Goal: Information Seeking & Learning: Learn about a topic

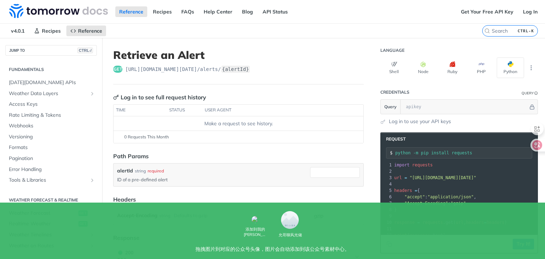
scroll to position [311, 0]
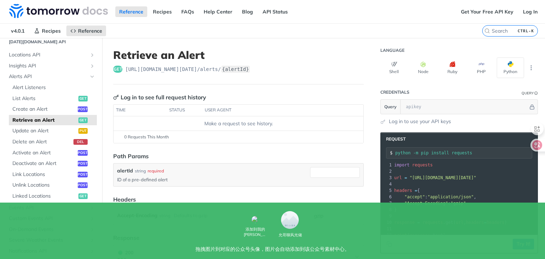
click at [500, 50] on header "Language" at bounding box center [460, 50] width 158 height 14
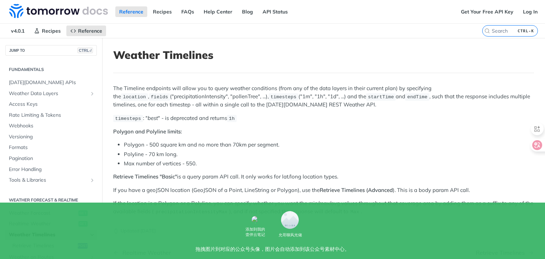
scroll to position [165, 0]
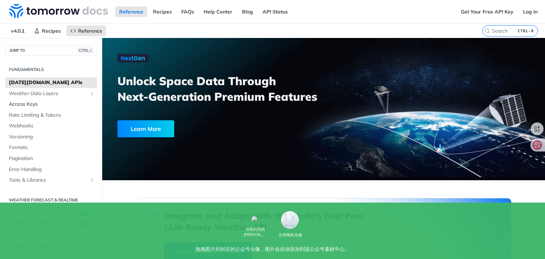
scroll to position [118, 0]
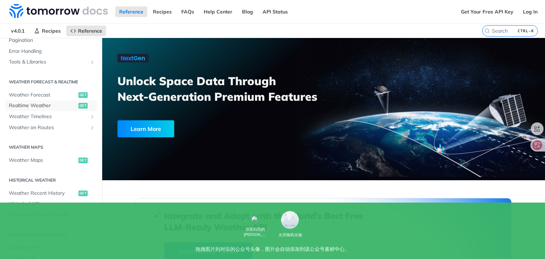
click at [78, 103] on span "get" at bounding box center [82, 106] width 9 height 6
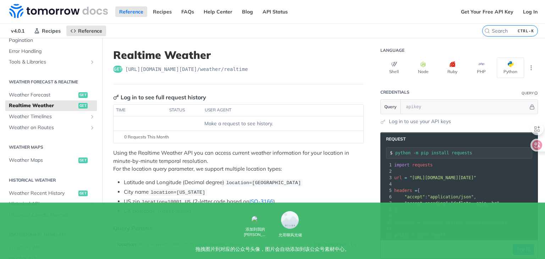
scroll to position [59, 0]
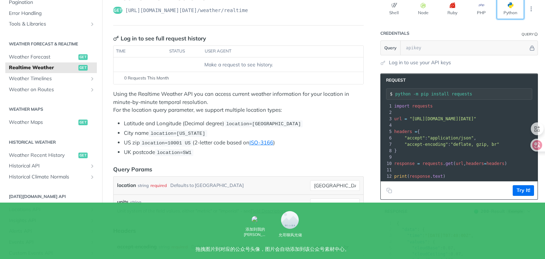
click at [501, 13] on button "Python" at bounding box center [510, 9] width 27 height 21
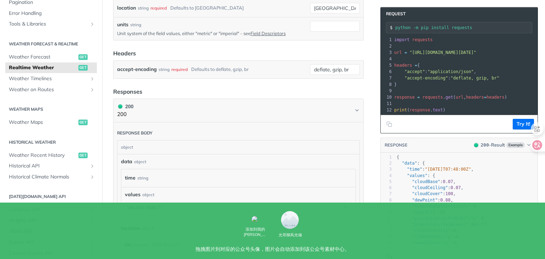
scroll to position [177, 0]
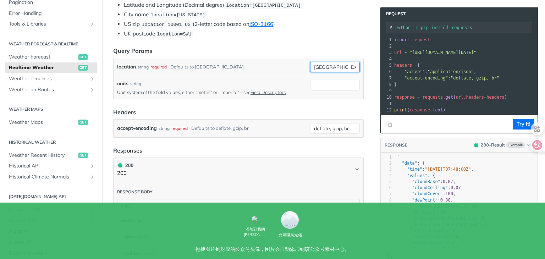
click at [340, 72] on input "toronto" at bounding box center [335, 67] width 50 height 11
click at [356, 87] on div "required type : string Use default value" at bounding box center [319, 98] width 75 height 44
click at [163, 71] on div "required" at bounding box center [159, 67] width 16 height 10
click at [184, 72] on div "Defaults to toronto" at bounding box center [206, 67] width 73 height 10
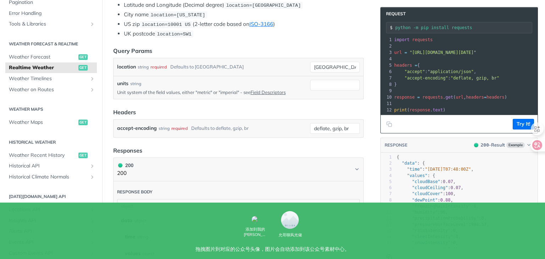
click at [256, 76] on div "location string required Defaults to toronto toronto" at bounding box center [239, 67] width 250 height 18
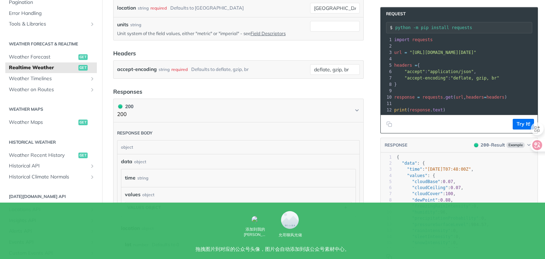
click at [520, 122] on footer "Try It!" at bounding box center [459, 124] width 157 height 18
click at [520, 130] on button "Try It!" at bounding box center [523, 124] width 21 height 11
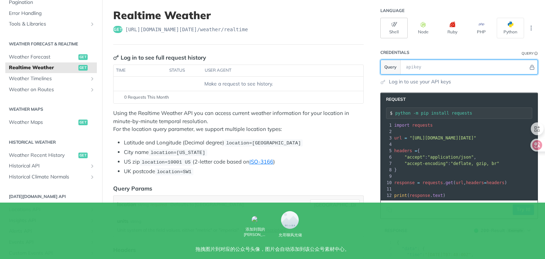
scroll to position [0, 0]
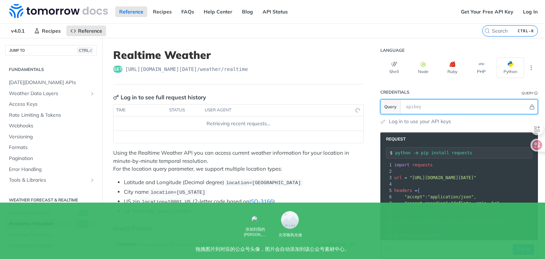
drag, startPoint x: 0, startPoint y: 0, endPoint x: 440, endPoint y: 110, distance: 453.3
click at [440, 110] on input "text" at bounding box center [466, 107] width 126 height 14
paste input "jV8cLXoP1sKKpem95nEABVq34hLkyYbw"
type input "jV8cLXoP1sKKpem95nEABVq34hLkyYbw"
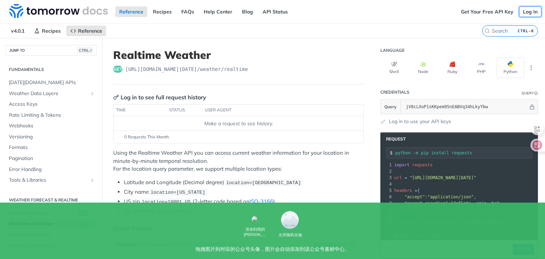
click at [522, 13] on link "Log In" at bounding box center [530, 11] width 22 height 11
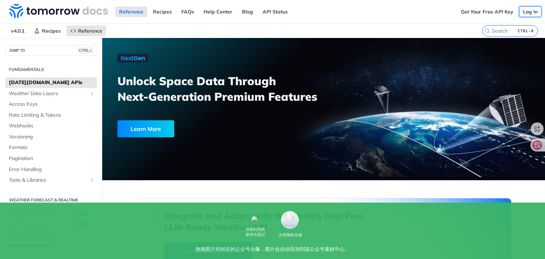
click at [527, 12] on link "Log In" at bounding box center [530, 11] width 22 height 11
click at [41, 225] on span "Realtime Weather" at bounding box center [43, 223] width 68 height 7
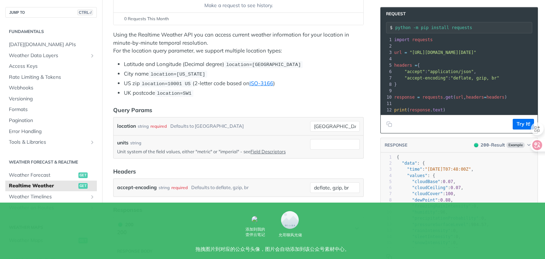
scroll to position [236, 0]
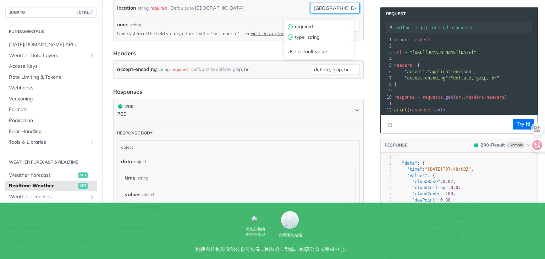
drag, startPoint x: 333, startPoint y: 11, endPoint x: 258, endPoint y: 11, distance: 74.2
click at [258, 11] on div "location string required Defaults to [GEOGRAPHIC_DATA] [GEOGRAPHIC_DATA] requir…" at bounding box center [238, 8] width 243 height 11
type input "kobe"
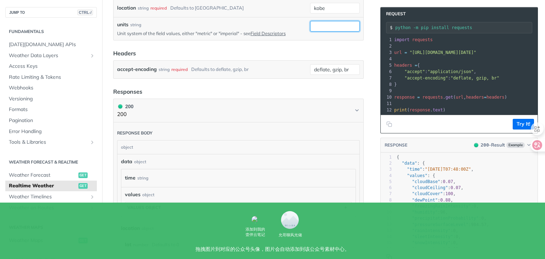
click at [322, 29] on input "units" at bounding box center [335, 26] width 50 height 11
click at [339, 58] on header "Headers" at bounding box center [238, 53] width 251 height 9
click at [329, 29] on input "units" at bounding box center [335, 26] width 50 height 11
type input "metric"
click at [339, 51] on form "Query Params location string required Defaults to [GEOGRAPHIC_DATA] [GEOGRAPHIC…" at bounding box center [238, 33] width 251 height 91
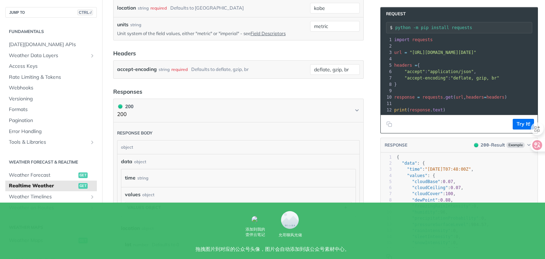
click at [364, 94] on article "Realtime Weather get [URL][DOMAIN_NAME][DATE] /weather/realtime Recent Requests…" at bounding box center [238, 121] width 273 height 639
click at [516, 127] on button "Try It!" at bounding box center [523, 124] width 21 height 11
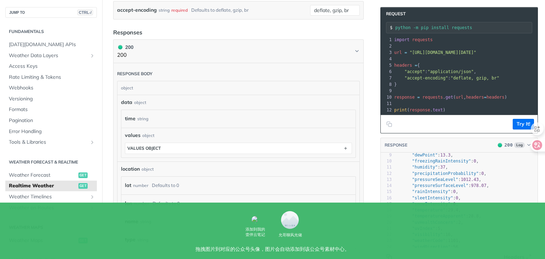
scroll to position [53, 0]
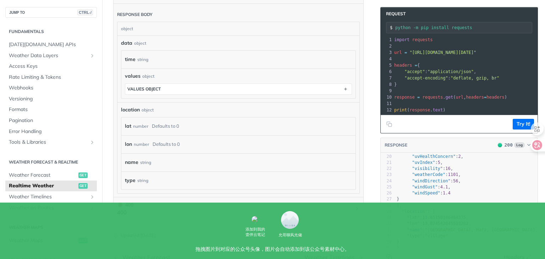
click at [320, 132] on div "lat number Defaults to 0" at bounding box center [237, 126] width 224 height 11
click at [143, 126] on div "number" at bounding box center [140, 126] width 15 height 10
click at [146, 131] on div "number" at bounding box center [140, 126] width 15 height 10
click at [159, 131] on div "Defaults to 0" at bounding box center [165, 126] width 27 height 10
click at [165, 128] on div "Defaults to 0" at bounding box center [165, 126] width 27 height 10
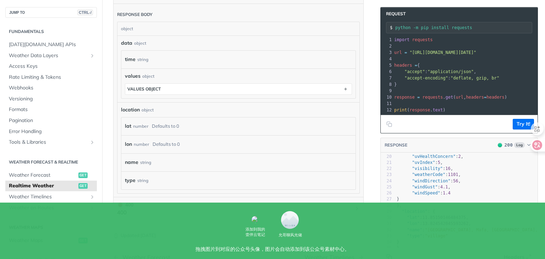
click at [172, 135] on div "lat number Defaults to 0" at bounding box center [238, 126] width 234 height 18
click at [168, 153] on div "lon number Defaults to 0" at bounding box center [238, 144] width 234 height 18
click at [165, 161] on div "name string" at bounding box center [237, 162] width 224 height 11
click at [150, 168] on div "string" at bounding box center [145, 162] width 11 height 10
click at [142, 190] on div "type string" at bounding box center [238, 180] width 234 height 18
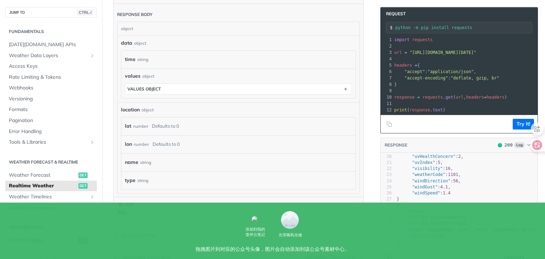
click at [148, 178] on div "type string" at bounding box center [238, 180] width 234 height 18
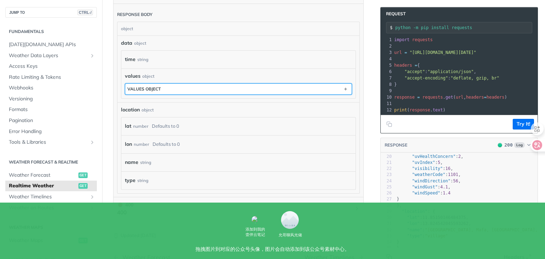
click at [163, 92] on button "values object" at bounding box center [238, 89] width 226 height 11
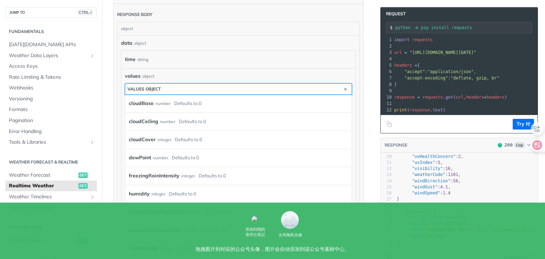
click at [163, 92] on button "values object" at bounding box center [238, 89] width 226 height 11
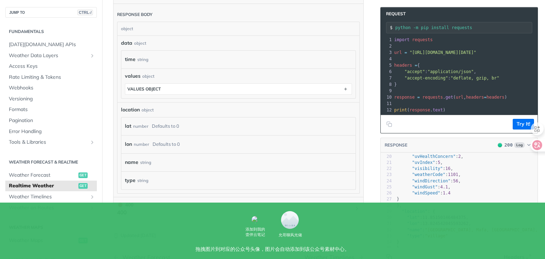
click at [366, 87] on article "Realtime Weather get [URL][DOMAIN_NAME][DATE] /weather/realtime Recent Requests…" at bounding box center [238, 2] width 273 height 640
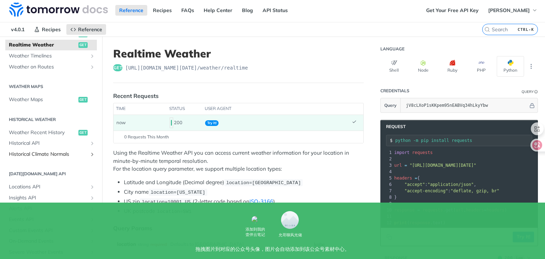
click at [62, 153] on span "Historical Climate Normals" at bounding box center [48, 154] width 79 height 7
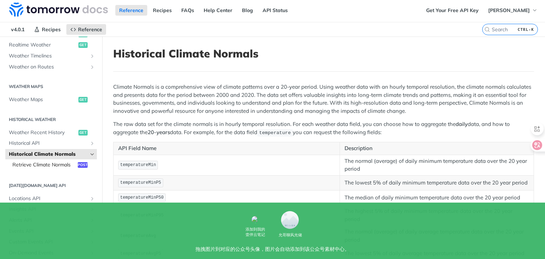
click at [42, 166] on span "Retrieve Climate Normals" at bounding box center [44, 165] width 64 height 7
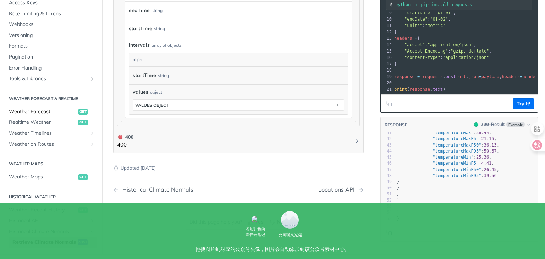
click at [60, 115] on span "Weather Forecast" at bounding box center [43, 111] width 68 height 7
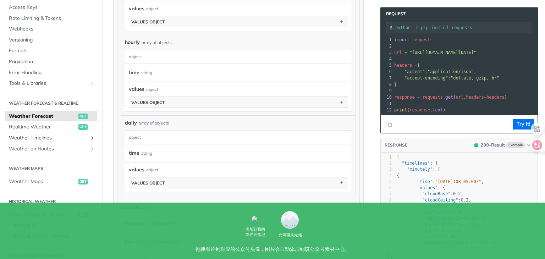
click at [89, 136] on icon "Show subpages for Weather Timelines" at bounding box center [92, 138] width 6 height 6
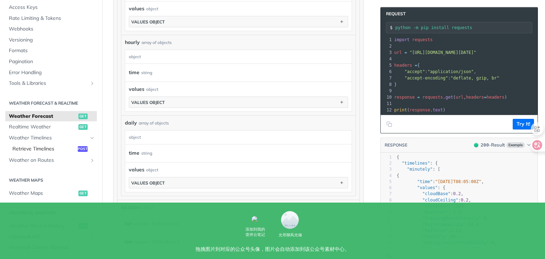
click at [45, 150] on span "Retrieve Timelines" at bounding box center [44, 149] width 64 height 7
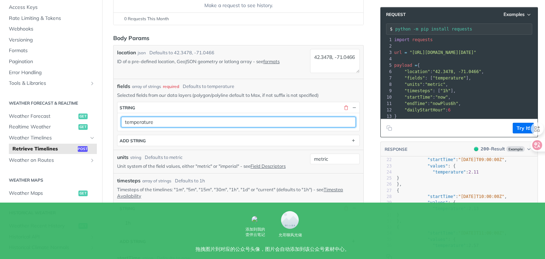
click at [237, 124] on input "temperature" at bounding box center [238, 122] width 235 height 11
click at [333, 123] on input "temperature" at bounding box center [238, 122] width 235 height 11
click at [255, 120] on input "temperature" at bounding box center [238, 122] width 235 height 11
click at [233, 127] on input "temperature" at bounding box center [238, 122] width 235 height 11
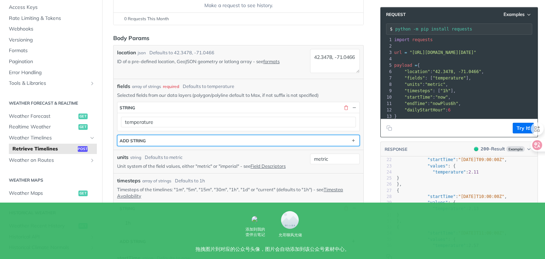
click at [163, 146] on button "ADD string" at bounding box center [238, 140] width 242 height 11
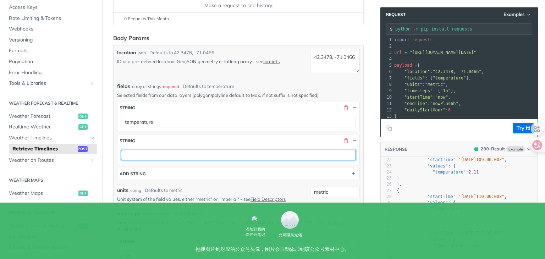
click at [159, 159] on input "text" at bounding box center [238, 155] width 235 height 11
click at [328, 158] on input "text" at bounding box center [238, 155] width 235 height 11
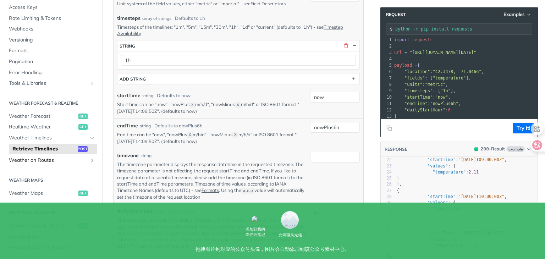
click at [47, 164] on link "Weather on Routes" at bounding box center [51, 160] width 92 height 11
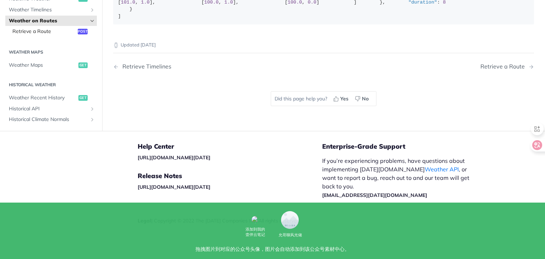
click at [45, 33] on span "Retrieve a Route" at bounding box center [44, 31] width 64 height 7
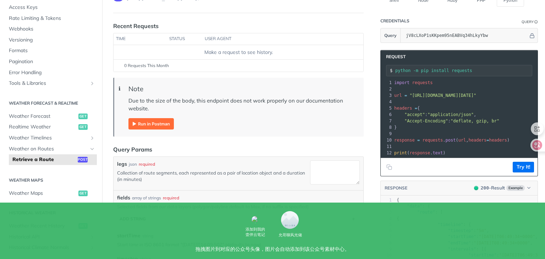
scroll to position [1, 0]
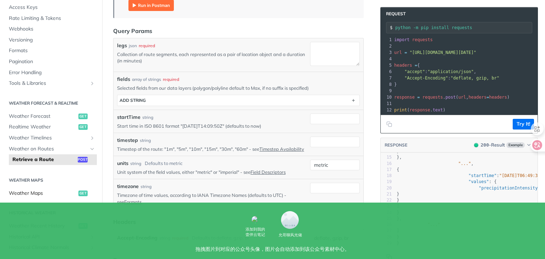
click at [37, 196] on span "Weather Maps" at bounding box center [43, 193] width 68 height 7
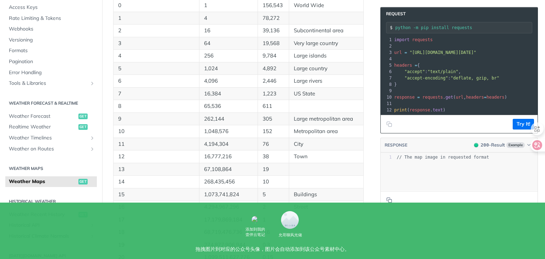
scroll to position [131, 0]
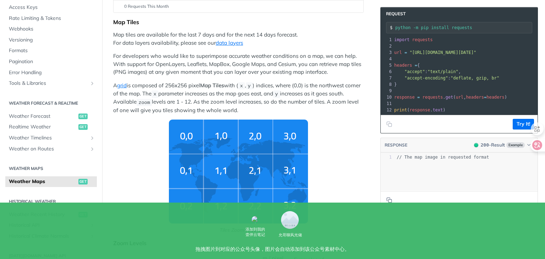
click at [283, 183] on img "Tiles Zoom Level" at bounding box center [238, 172] width 139 height 104
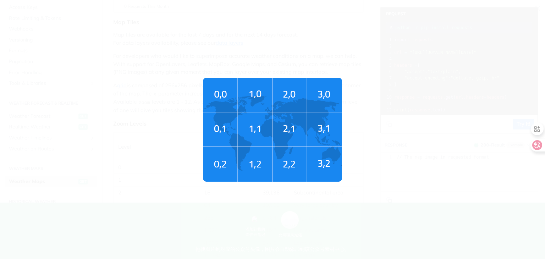
click at [322, 124] on img "Tiles Zoom Level" at bounding box center [272, 130] width 139 height 104
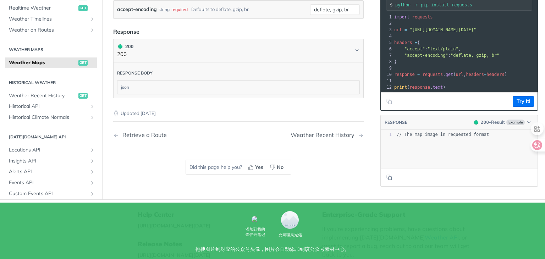
scroll to position [177, 0]
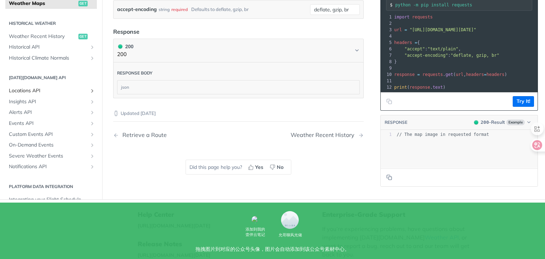
click at [62, 95] on span "Locations API" at bounding box center [48, 91] width 79 height 7
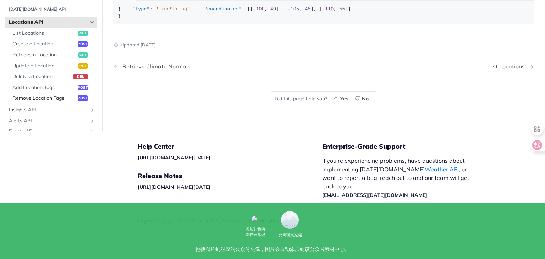
scroll to position [520, 0]
click at [50, 32] on span "List Locations" at bounding box center [44, 33] width 64 height 7
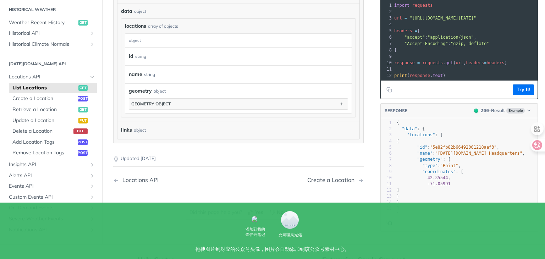
scroll to position [289, 0]
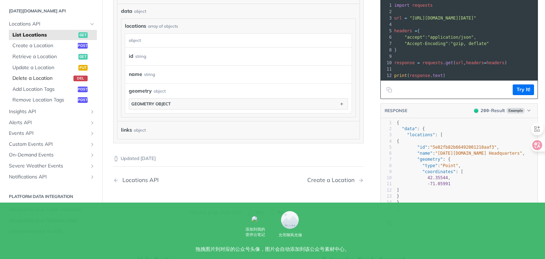
click at [45, 82] on span "Delete a Location" at bounding box center [41, 78] width 59 height 7
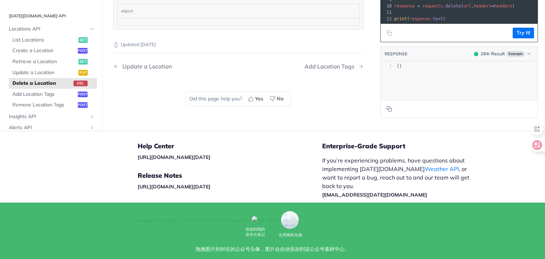
scroll to position [230, 0]
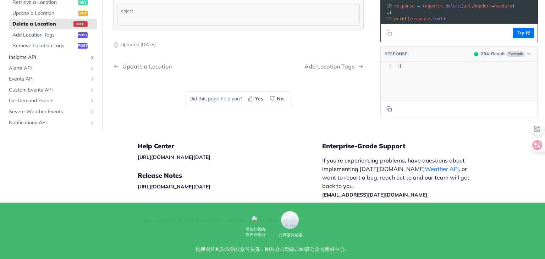
click at [31, 55] on span "Insights API" at bounding box center [48, 57] width 79 height 7
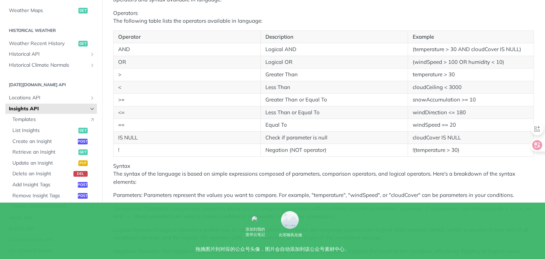
scroll to position [355, 0]
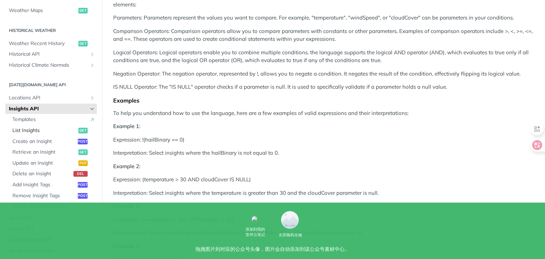
click at [34, 128] on span "List Insights" at bounding box center [44, 130] width 64 height 7
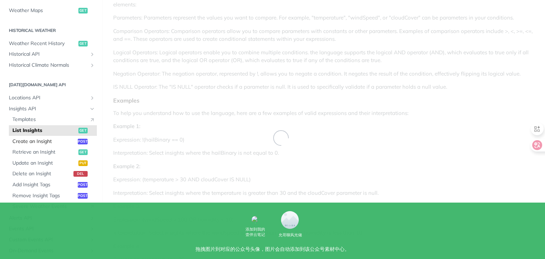
click at [43, 139] on span "Create an Insight" at bounding box center [44, 141] width 64 height 7
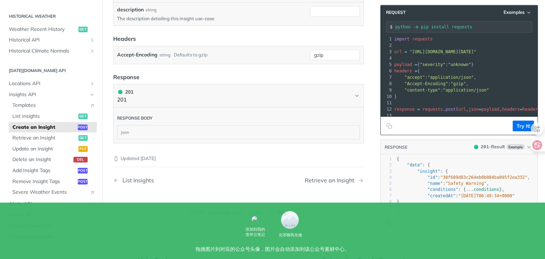
scroll to position [480, 0]
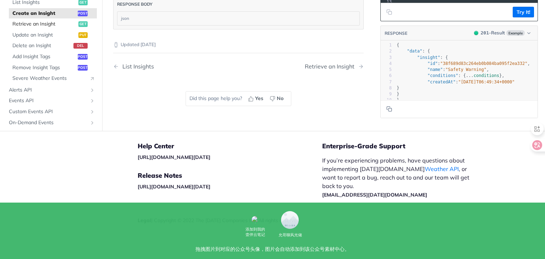
click at [45, 23] on span "Retrieve an Insight" at bounding box center [44, 24] width 64 height 7
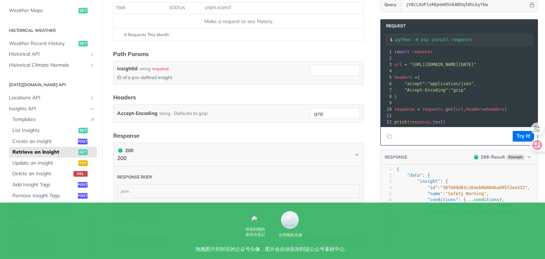
scroll to position [43, 0]
